Goal: Task Accomplishment & Management: Manage account settings

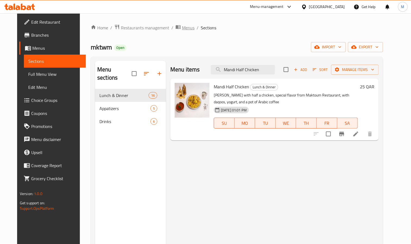
drag, startPoint x: 0, startPoint y: 0, endPoint x: 171, endPoint y: 28, distance: 172.9
click at [182, 28] on span "Menus" at bounding box center [188, 27] width 13 height 7
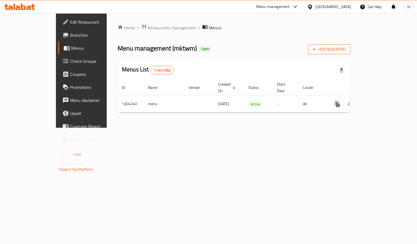
click at [346, 48] on span "Add New Menu" at bounding box center [329, 49] width 33 height 7
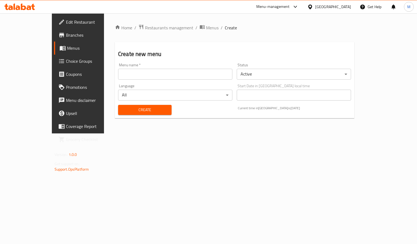
click at [263, 77] on body "​ Menu-management Qatar Get Help M Edit Restaurant Branches Menus Choice Groups…" at bounding box center [208, 128] width 417 height 231
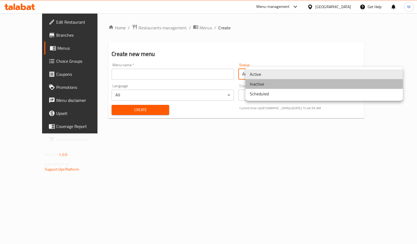
click at [263, 85] on li "Inactive" at bounding box center [325, 84] width 158 height 10
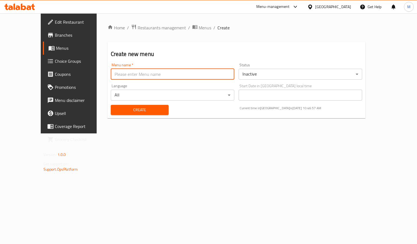
click at [162, 74] on input "text" at bounding box center [173, 74] width 124 height 11
type input "[DATE]"
click at [145, 114] on button "Create" at bounding box center [140, 110] width 58 height 10
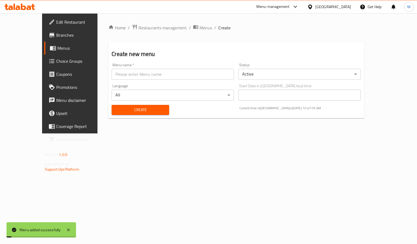
click at [173, 36] on div "Home / Restaurants management / Menus / Create Create new menu Menu name   * Me…" at bounding box center [236, 73] width 256 height 98
click at [200, 28] on span "Menus" at bounding box center [206, 27] width 13 height 7
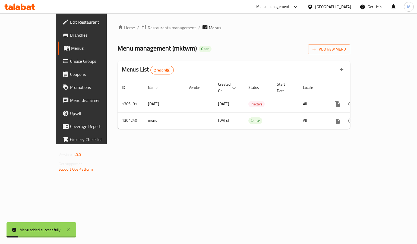
click at [243, 43] on div "Menu management ( mktwm ) Open Add New Menu" at bounding box center [234, 48] width 233 height 12
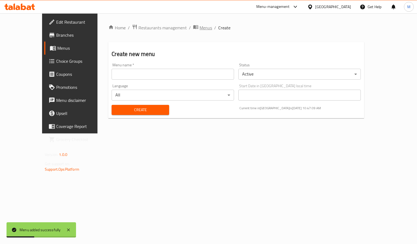
click at [200, 27] on span "Menus" at bounding box center [206, 27] width 13 height 7
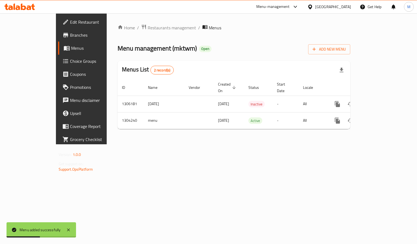
click at [282, 38] on div "Home / Restaurants management / Menus Menu management ( mktwm ) Open Add New Me…" at bounding box center [234, 78] width 233 height 109
drag, startPoint x: 282, startPoint y: 38, endPoint x: 229, endPoint y: 41, distance: 53.4
click at [229, 41] on div "Home / Restaurants management / Menus Menu management ( mktwm ) Open Add New Me…" at bounding box center [234, 78] width 233 height 109
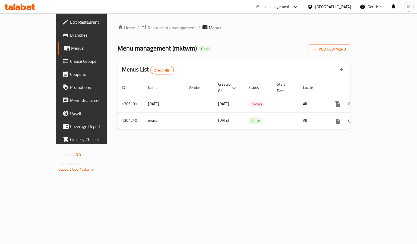
click at [229, 41] on div "Home / Restaurants management / Menus Menu management ( mktwm ) Open Add New Me…" at bounding box center [234, 78] width 233 height 109
drag, startPoint x: 284, startPoint y: 11, endPoint x: 243, endPoint y: 24, distance: 42.8
drag, startPoint x: 243, startPoint y: 24, endPoint x: 201, endPoint y: 36, distance: 43.9
click at [201, 36] on div "Home / Restaurants management / Menus Menu management ( mktwm ) Open Add New Me…" at bounding box center [234, 78] width 233 height 109
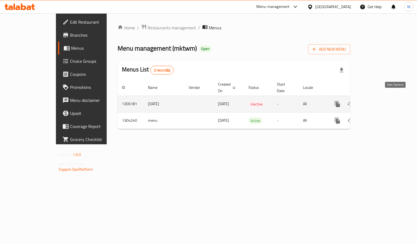
click at [383, 98] on link "enhanced table" at bounding box center [376, 104] width 13 height 13
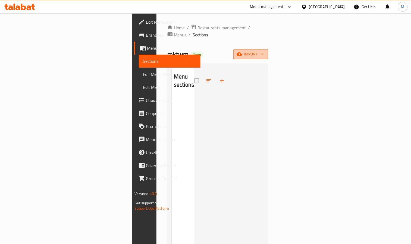
click at [264, 51] on span "import" at bounding box center [251, 54] width 26 height 7
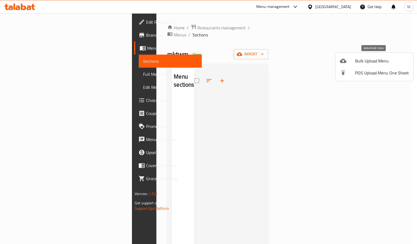
click at [365, 58] on span "Bulk Upload Menu" at bounding box center [382, 61] width 54 height 7
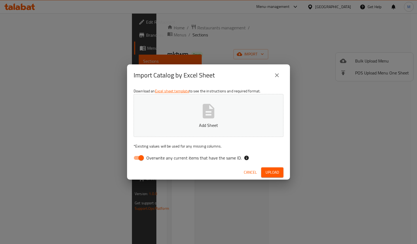
click at [236, 114] on button "Add Sheet" at bounding box center [209, 115] width 150 height 43
click at [141, 160] on input "Overwrite any current items that have the same ID." at bounding box center [141, 158] width 31 height 10
checkbox input "false"
click at [276, 149] on div "Download an Excel sheet template to see the instructions and required format. U…" at bounding box center [208, 125] width 163 height 79
click at [275, 170] on span "Upload" at bounding box center [273, 172] width 14 height 7
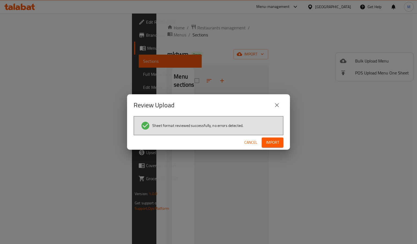
click at [267, 145] on span "Import" at bounding box center [272, 142] width 13 height 7
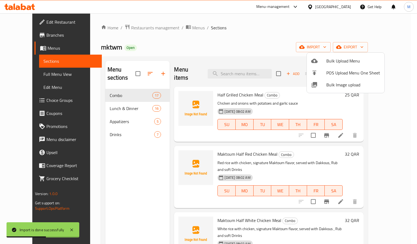
click at [224, 46] on div at bounding box center [208, 122] width 417 height 244
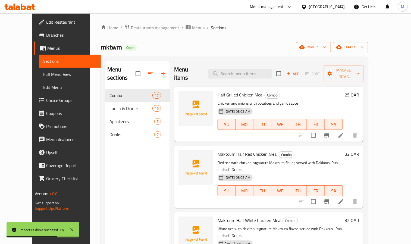
drag, startPoint x: 224, startPoint y: 46, endPoint x: 145, endPoint y: 40, distance: 79.3
drag, startPoint x: 145, startPoint y: 40, endPoint x: 136, endPoint y: 42, distance: 9.1
click at [136, 42] on div "Home / Restaurants management / Menus / Sections mktwm Open import export Menu …" at bounding box center [234, 166] width 267 height 285
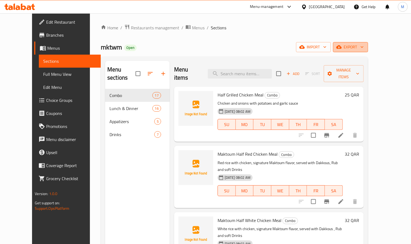
click at [364, 48] on span "export" at bounding box center [351, 47] width 26 height 7
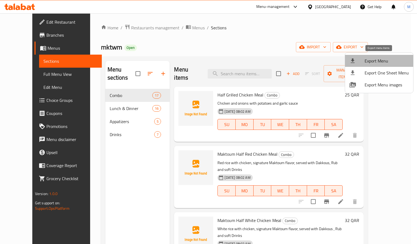
click at [385, 63] on span "Export Menu" at bounding box center [387, 61] width 44 height 7
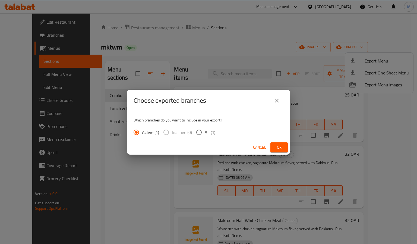
click at [287, 149] on button "Ok" at bounding box center [279, 147] width 17 height 10
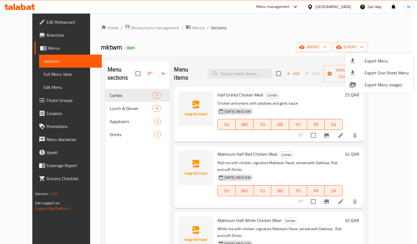
click at [178, 24] on div at bounding box center [208, 122] width 417 height 244
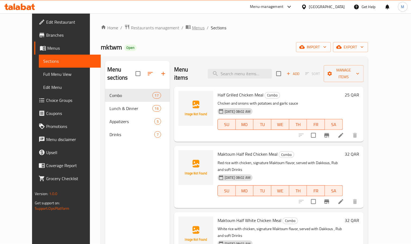
click at [192, 25] on span "Menus" at bounding box center [198, 27] width 13 height 7
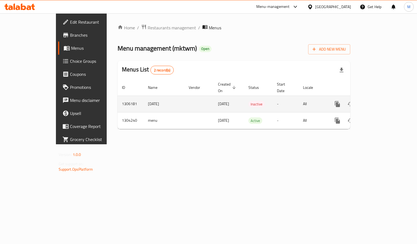
click at [118, 96] on td "1306181" at bounding box center [131, 104] width 26 height 17
copy td "1306181"
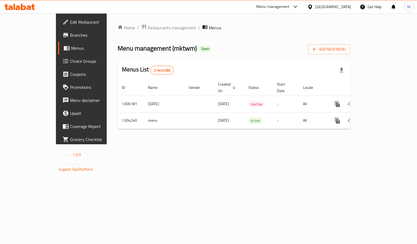
click at [115, 144] on div "Home / Restaurants management / Menus Menu management ( mktwm ) Open Add New Me…" at bounding box center [234, 78] width 255 height 131
click at [27, 6] on icon at bounding box center [19, 7] width 31 height 7
